Goal: Register for event/course

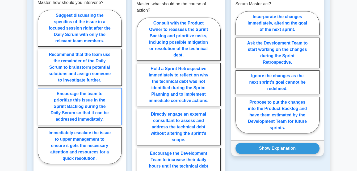
scroll to position [319, 0]
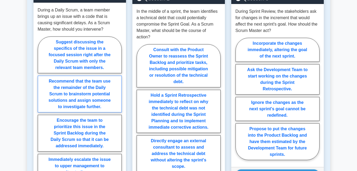
click at [64, 76] on label "Recommend that the team use the remainder of the Daily Scrum to brainstorm pote…" at bounding box center [80, 94] width 84 height 37
click at [41, 113] on input "Recommend that the team use the remainder of the Daily Scrum to brainstorm pote…" at bounding box center [39, 114] width 3 height 3
radio input "true"
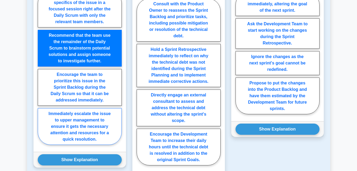
scroll to position [399, 0]
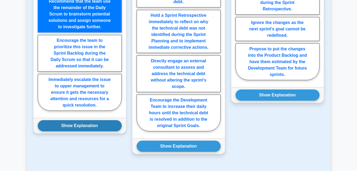
click at [75, 120] on button "Show Explanation" at bounding box center [80, 125] width 84 height 11
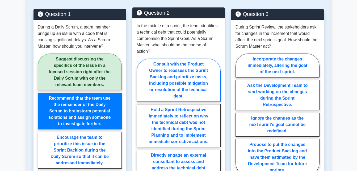
scroll to position [293, 0]
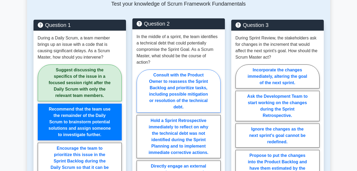
click at [181, 69] on label "Consult with the Product Owner to reassess the Sprint Backlog and prioritize ta…" at bounding box center [179, 90] width 84 height 43
click at [140, 153] on input "Consult with the Product Owner to reassess the Sprint Backlog and prioritize ta…" at bounding box center [138, 154] width 3 height 3
radio input "true"
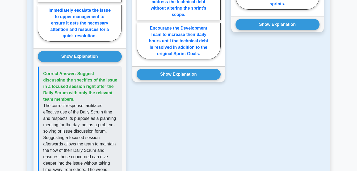
scroll to position [479, 0]
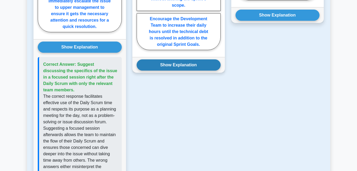
click at [178, 59] on button "Show Explanation" at bounding box center [179, 64] width 84 height 11
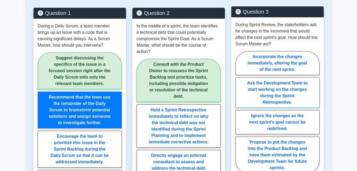
scroll to position [319, 0]
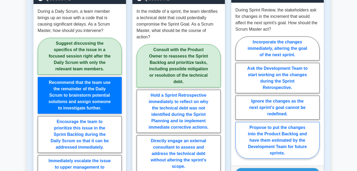
click at [296, 122] on label "Propose to put the changes into the Product Backlog and have them estimated by …" at bounding box center [278, 140] width 84 height 37
click at [239, 101] on input "Propose to put the changes into the Product Backlog and have them estimated by …" at bounding box center [237, 98] width 3 height 3
radio input "true"
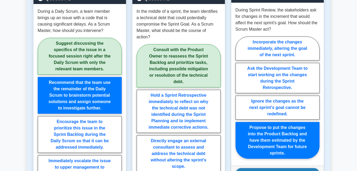
click at [293, 168] on button "Show Explanation" at bounding box center [278, 173] width 84 height 11
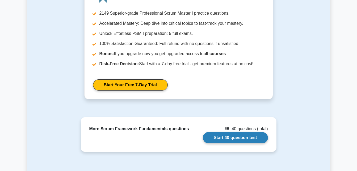
scroll to position [798, 0]
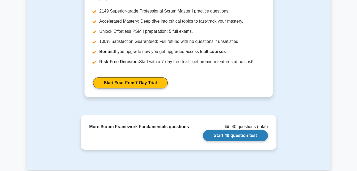
click at [238, 130] on link "Start 40 question test" at bounding box center [235, 135] width 65 height 11
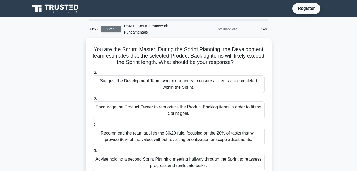
click at [114, 26] on link "Stop" at bounding box center [111, 29] width 20 height 7
click at [114, 27] on link "Stop" at bounding box center [111, 29] width 20 height 7
